Goal: Find specific page/section: Find specific page/section

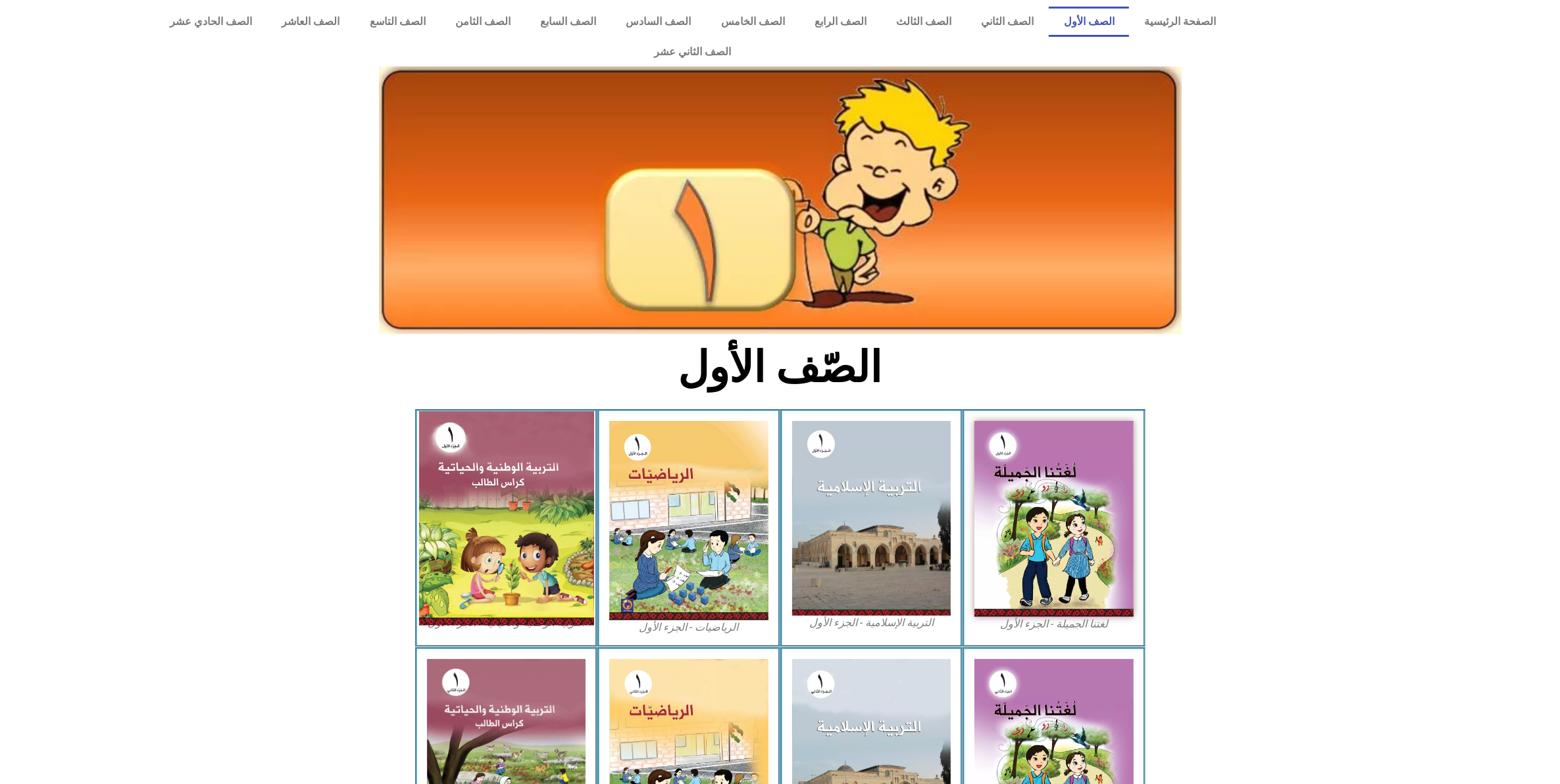
click at [543, 489] on img at bounding box center [506, 518] width 175 height 213
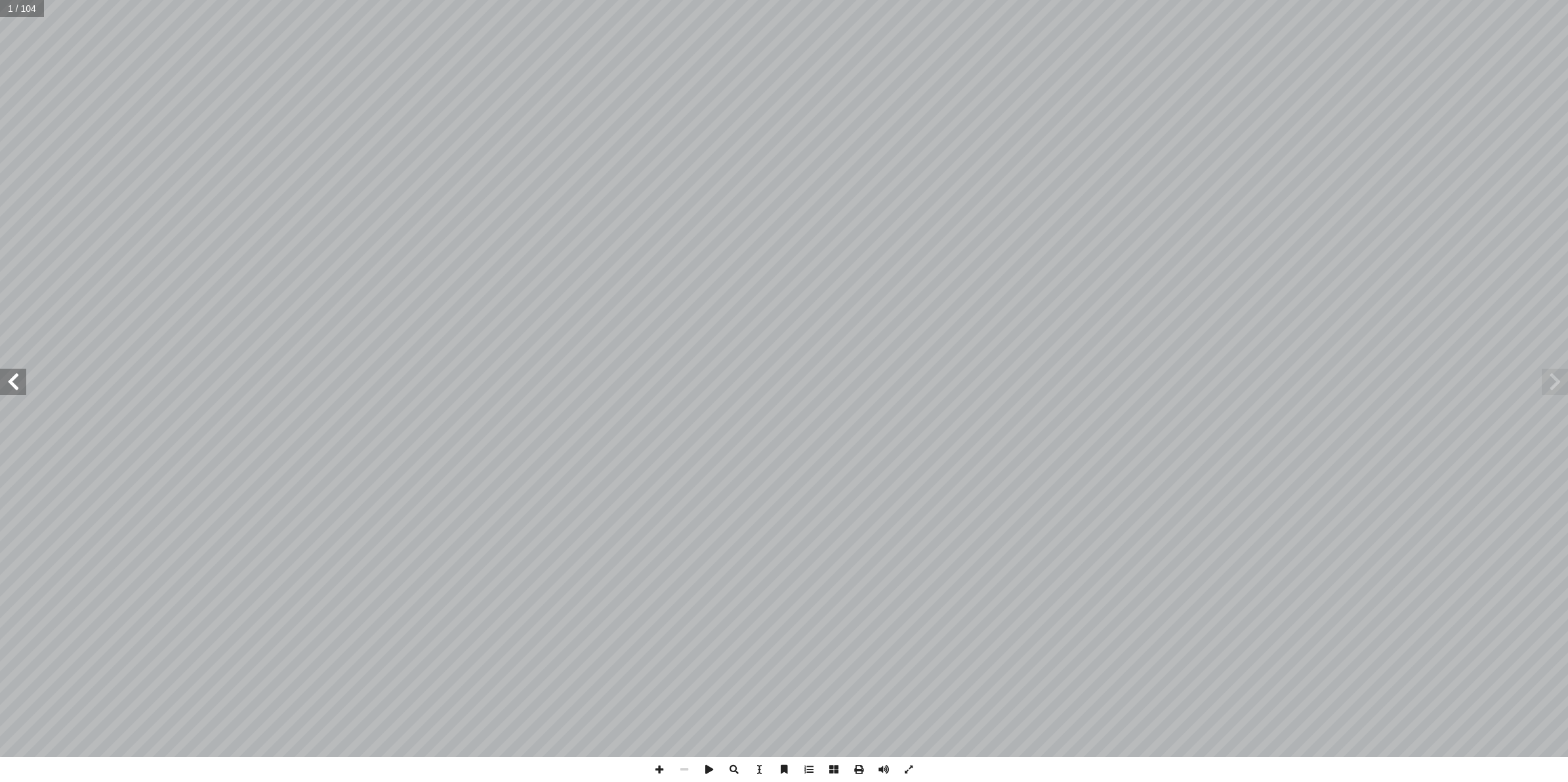
click at [4, 383] on span at bounding box center [13, 382] width 26 height 26
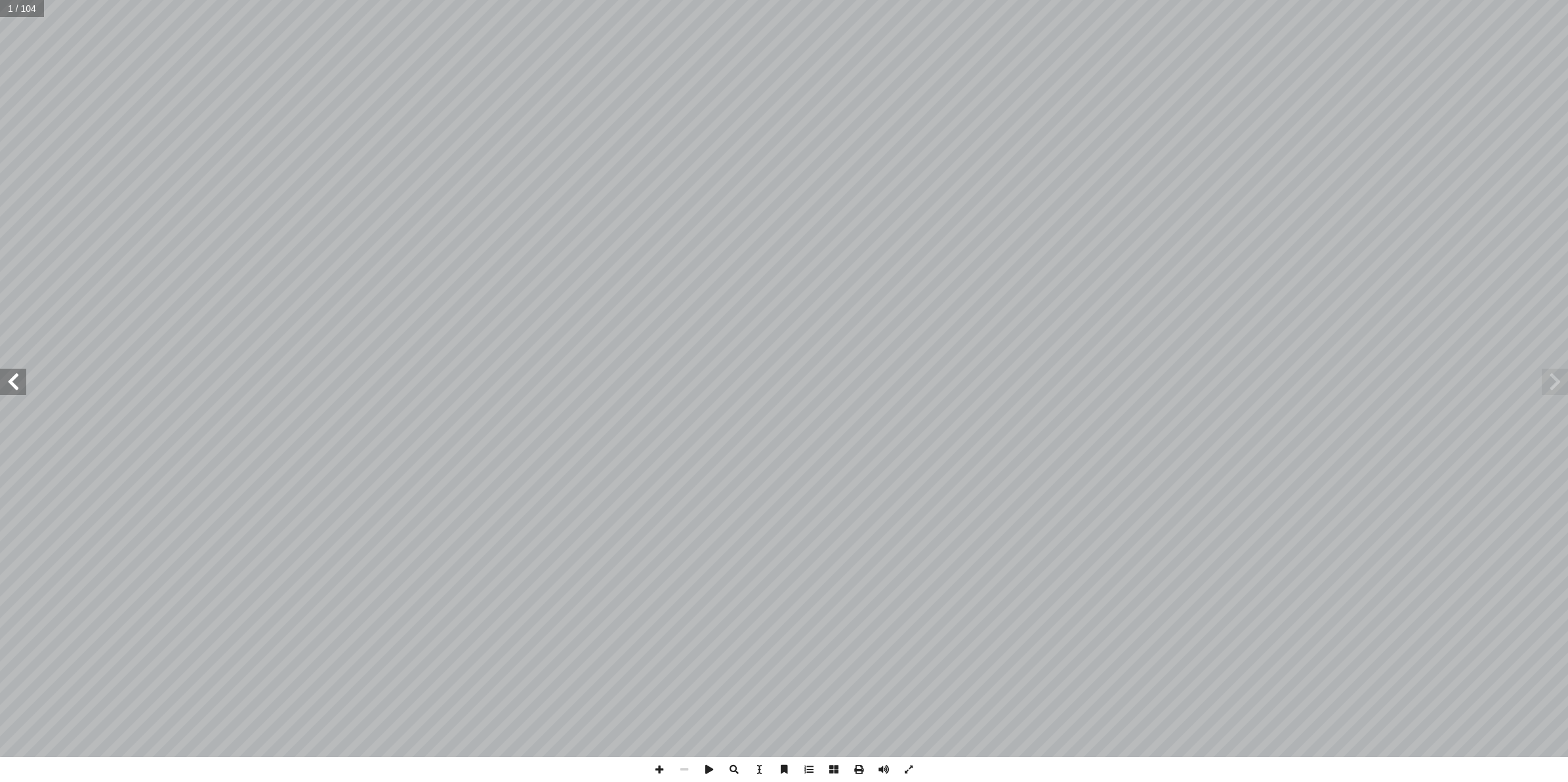
click at [4, 383] on span at bounding box center [13, 382] width 26 height 26
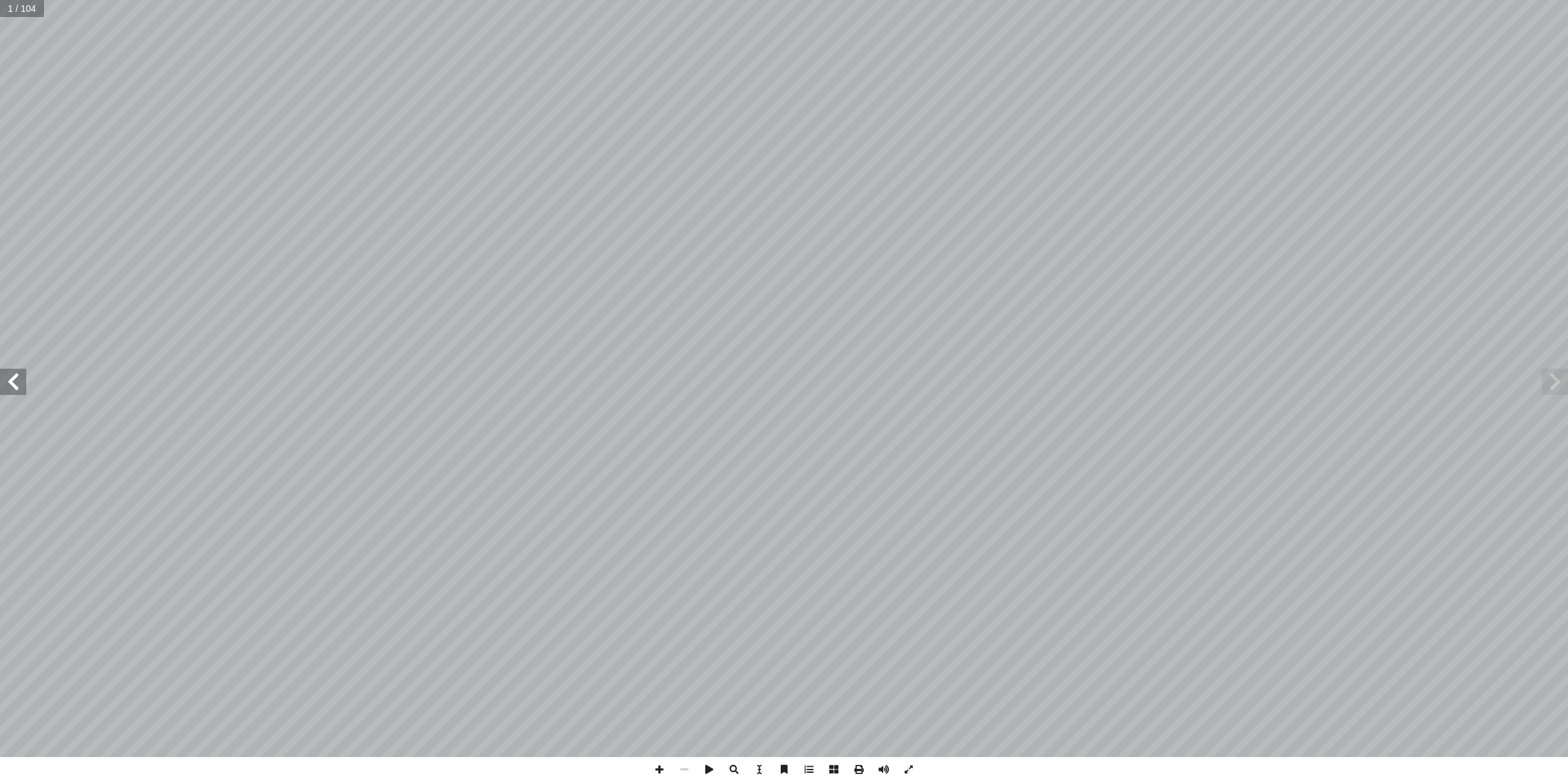
click at [4, 383] on span at bounding box center [13, 382] width 26 height 26
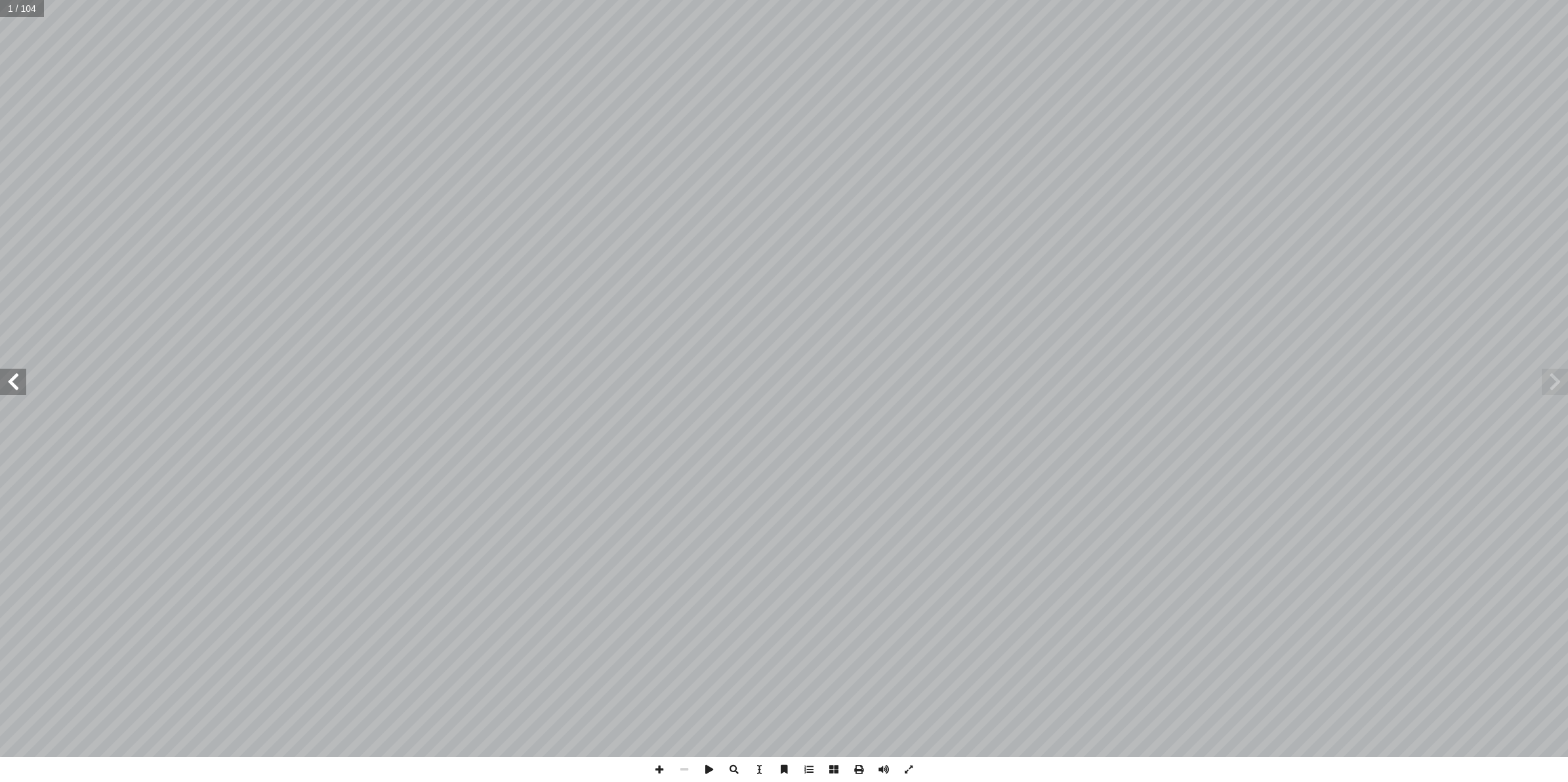
click at [4, 383] on span at bounding box center [13, 382] width 26 height 26
